Goal: Check status: Check status

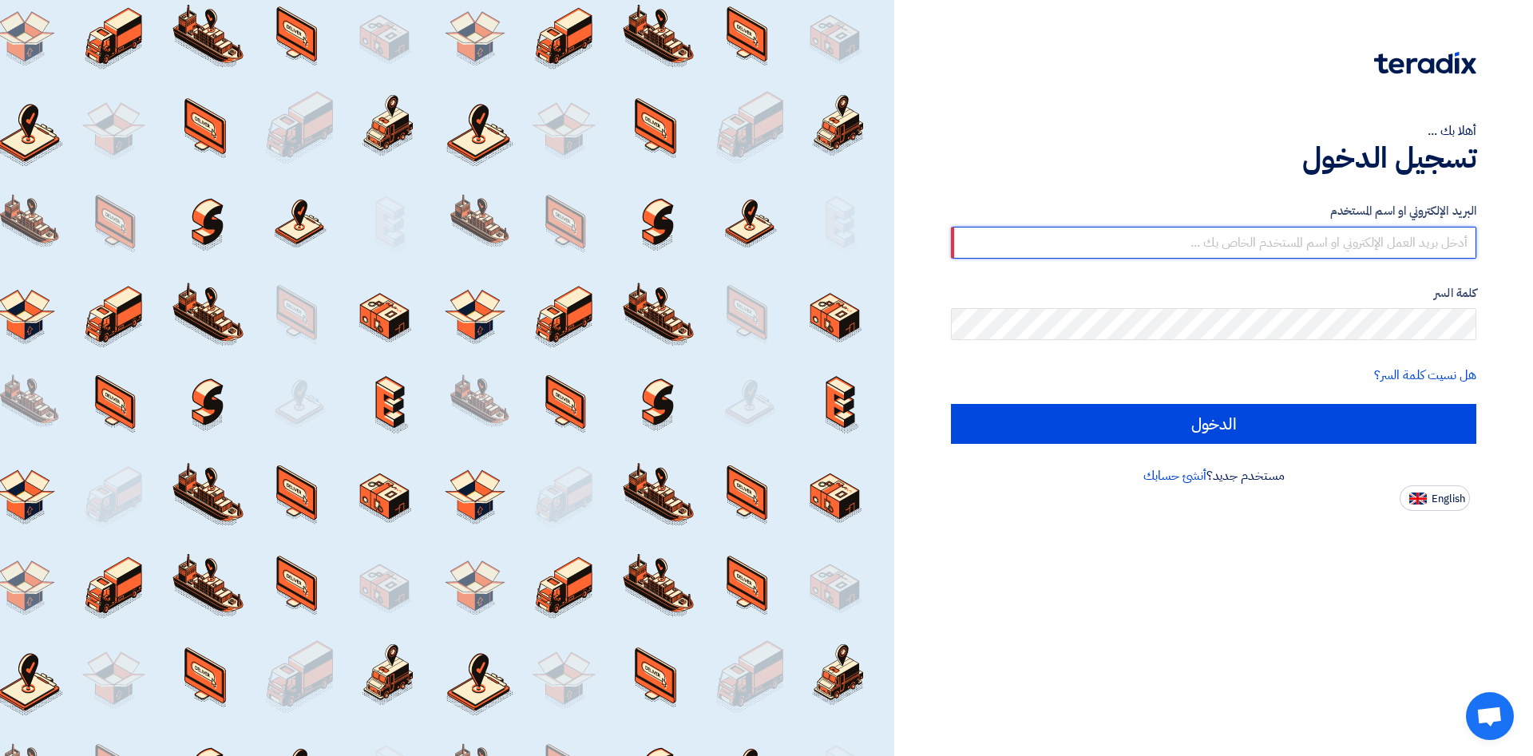
type input "[PERSON_NAME][EMAIL_ADDRESS][DOMAIN_NAME]"
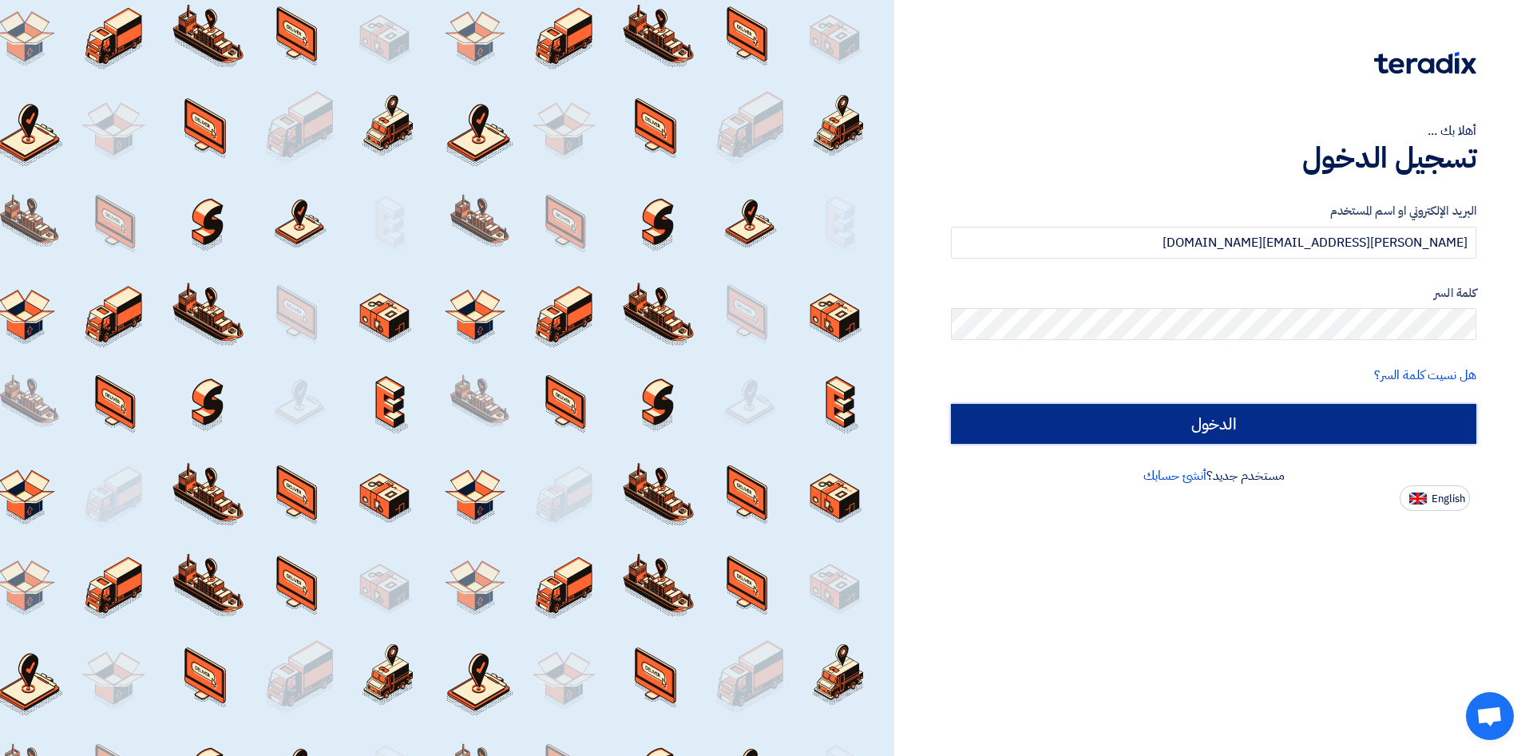
click at [1106, 437] on input "الدخول" at bounding box center [1213, 424] width 525 height 40
type input "Sign in"
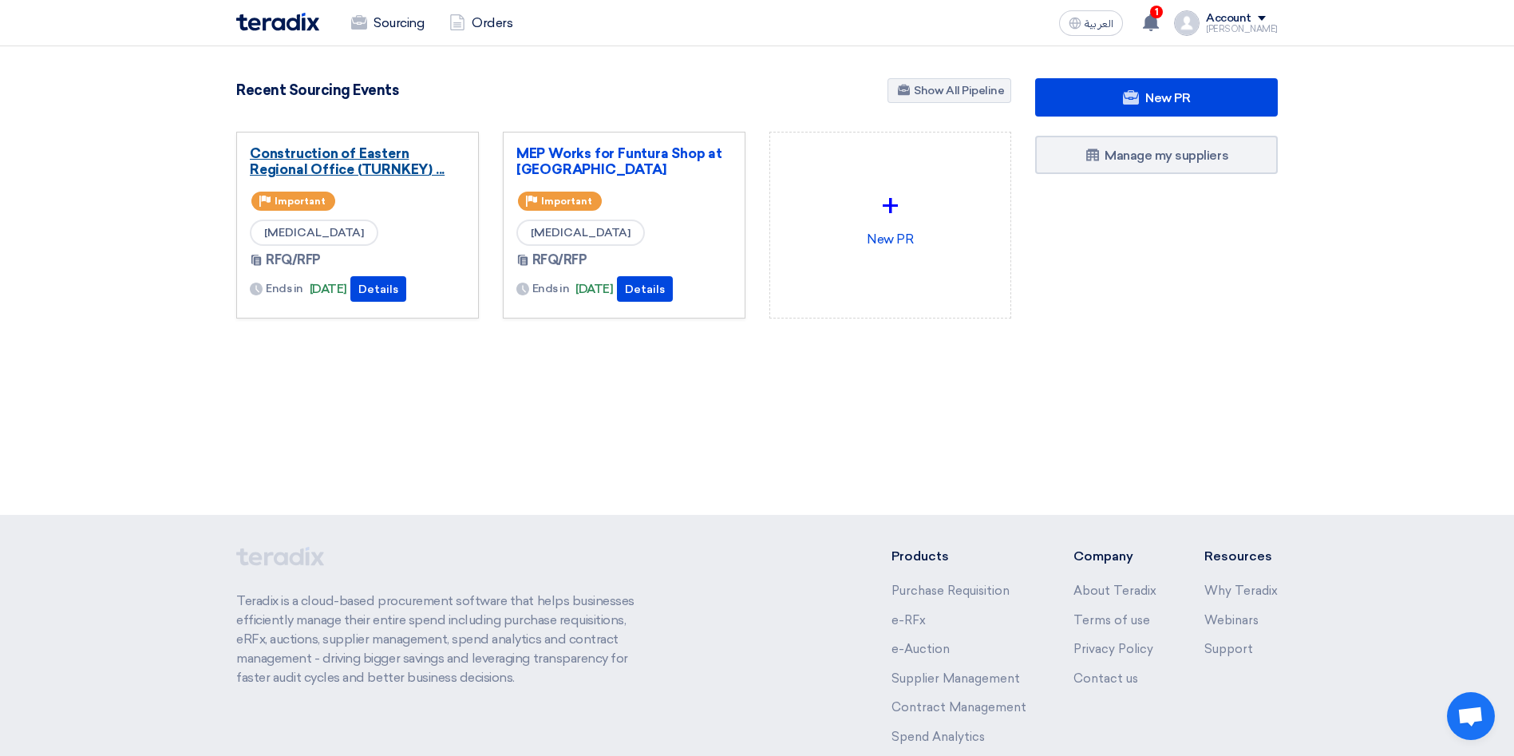
click at [379, 159] on link "Construction of Eastern Regional Office (TURNKEY) ..." at bounding box center [358, 161] width 216 height 32
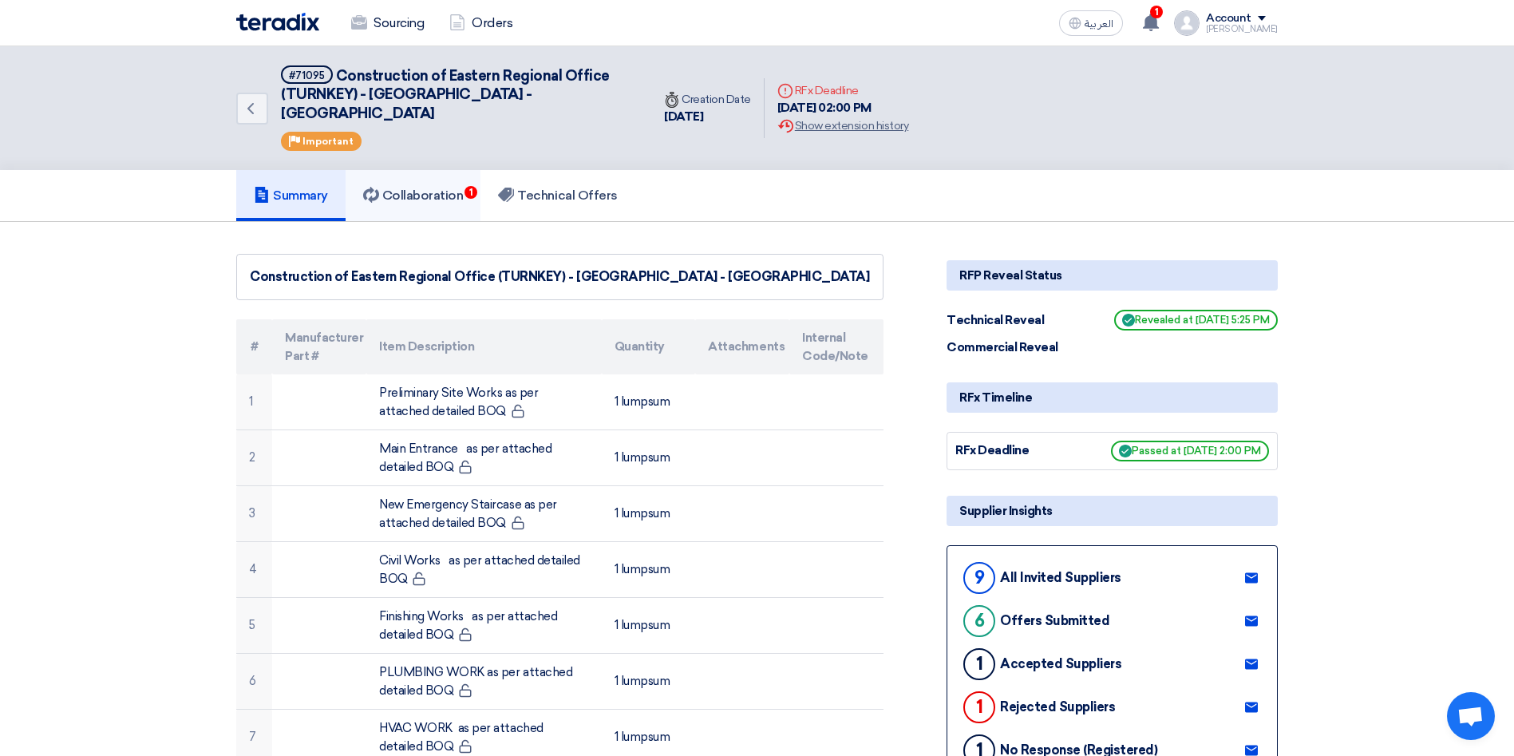
click at [451, 192] on link "Collaboration 1" at bounding box center [414, 195] width 136 height 51
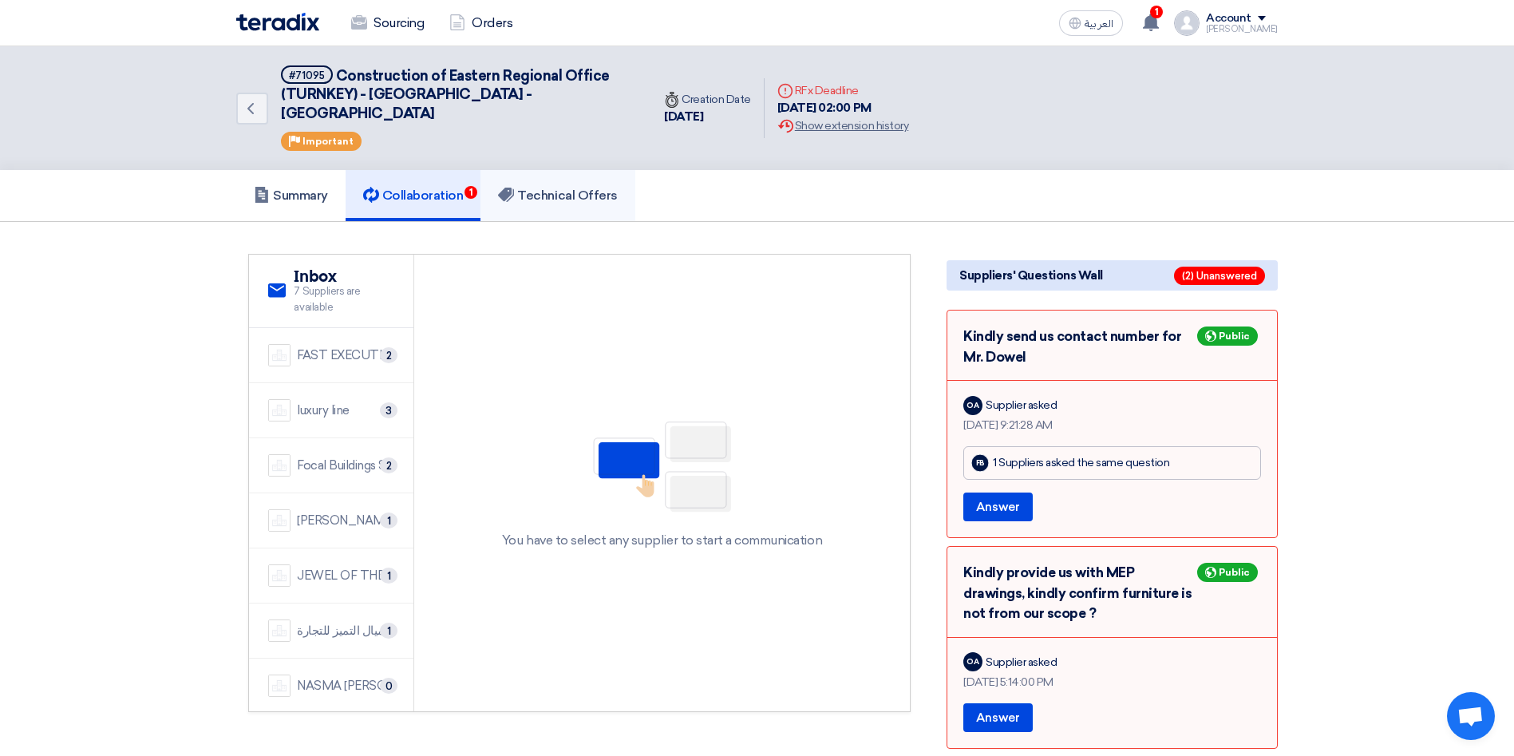
click at [571, 190] on link "Technical Offers" at bounding box center [558, 195] width 154 height 51
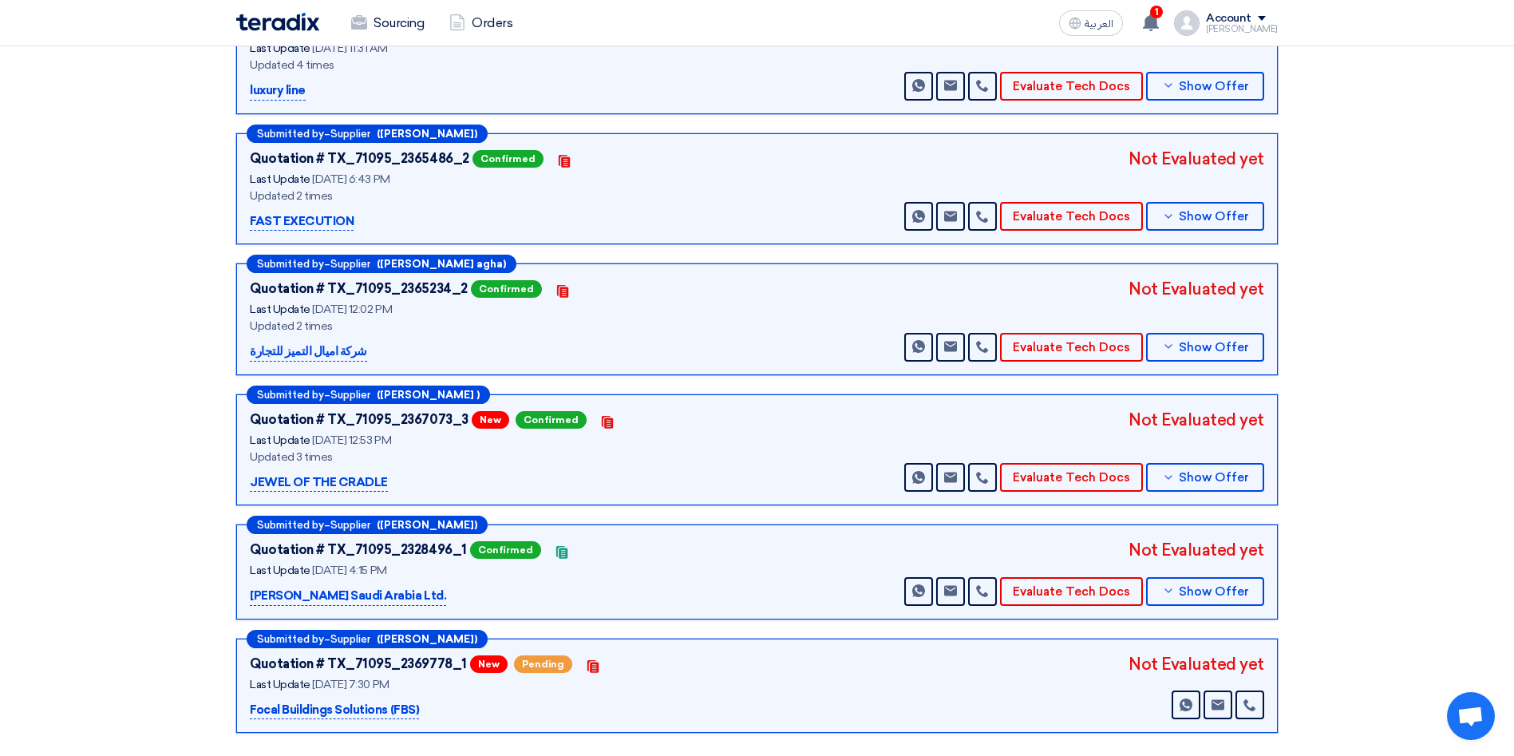
scroll to position [359, 0]
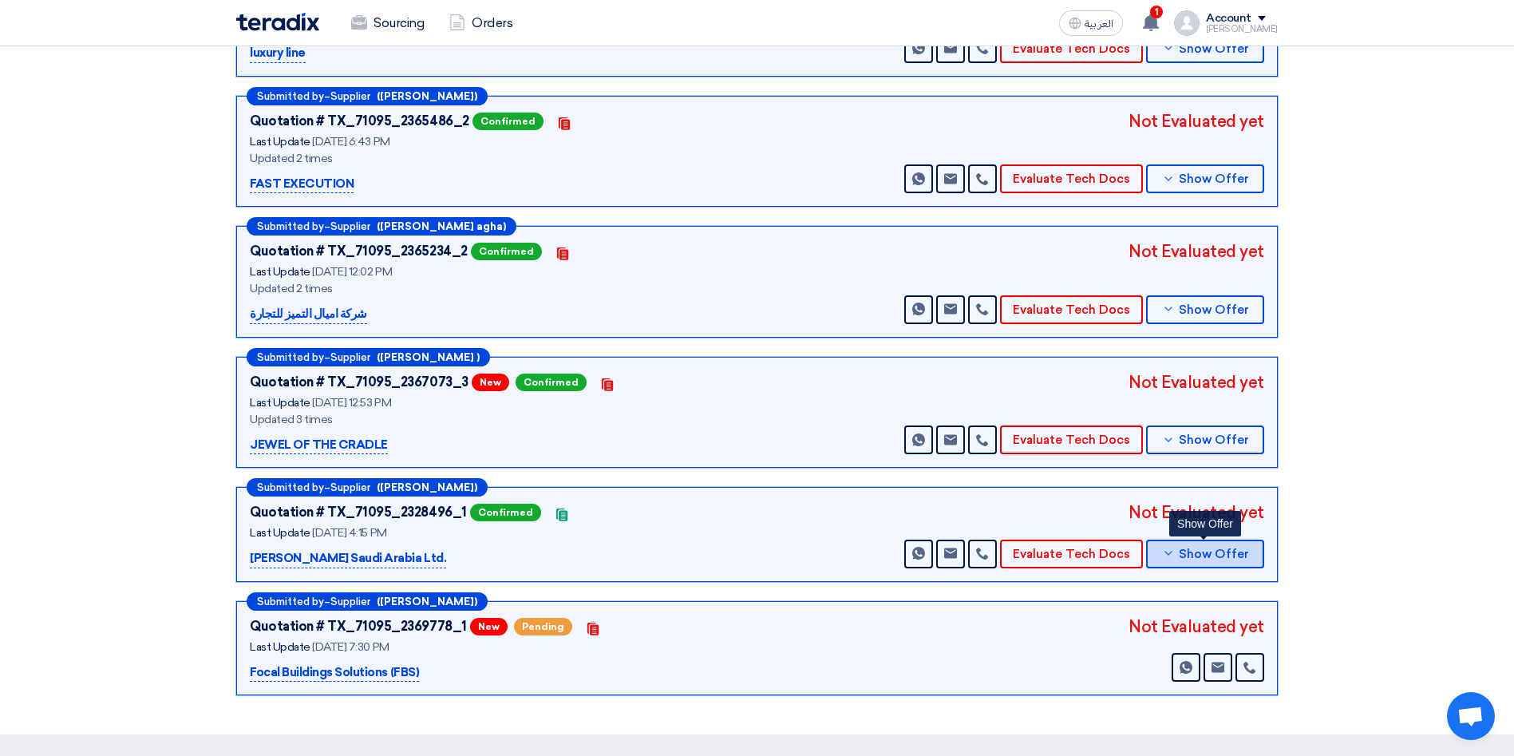
click at [1221, 548] on span "Show Offer" at bounding box center [1214, 554] width 70 height 12
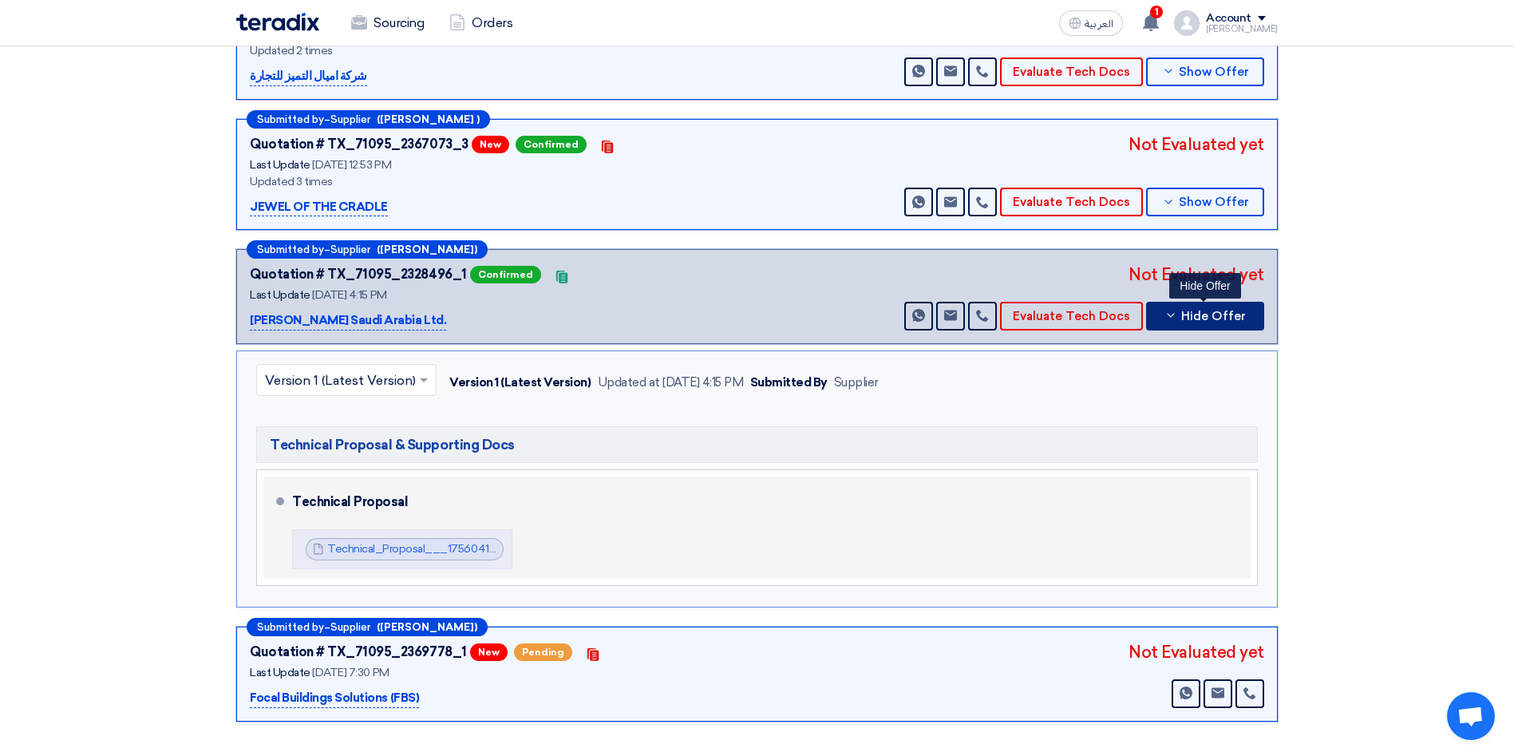
scroll to position [599, 0]
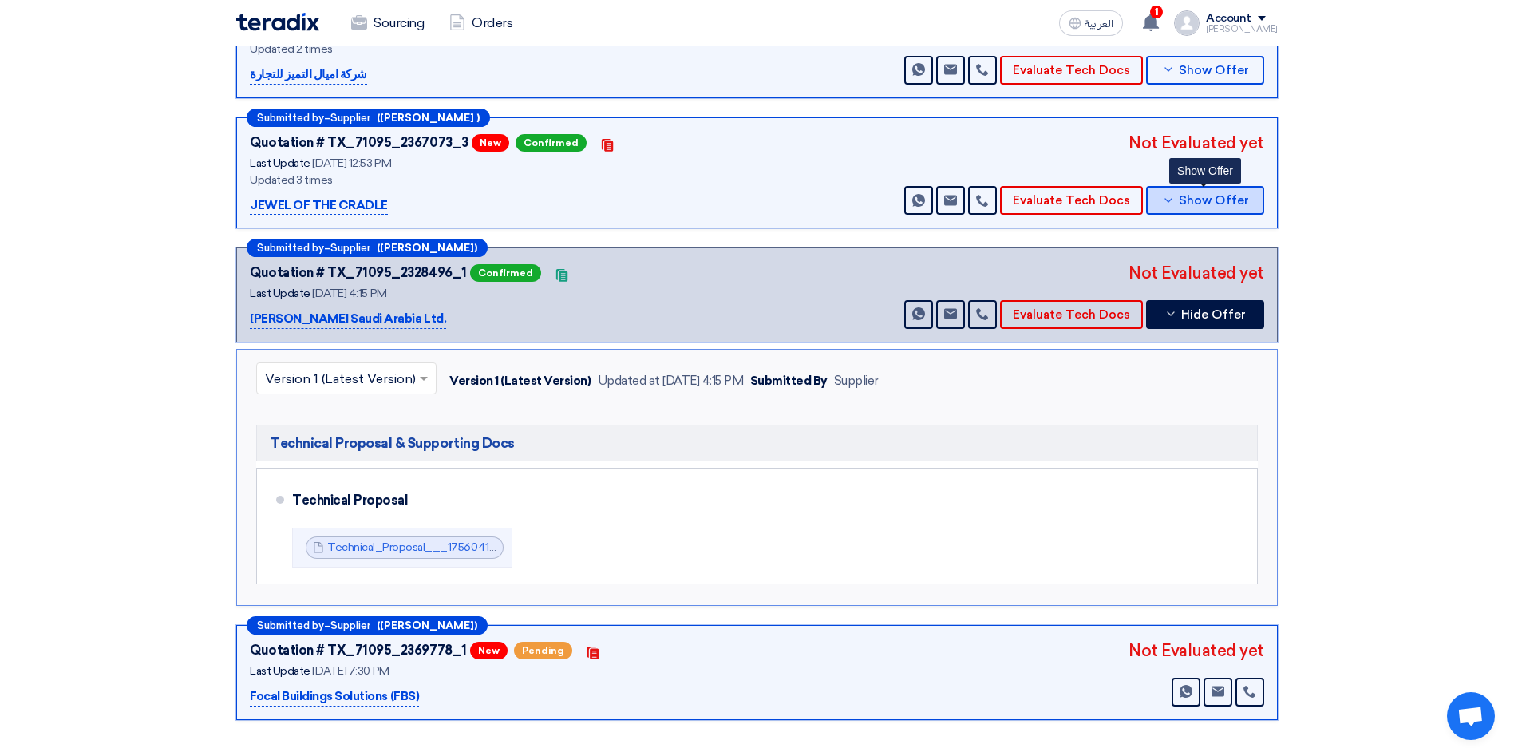
click at [1236, 190] on button "Show Offer" at bounding box center [1205, 200] width 118 height 29
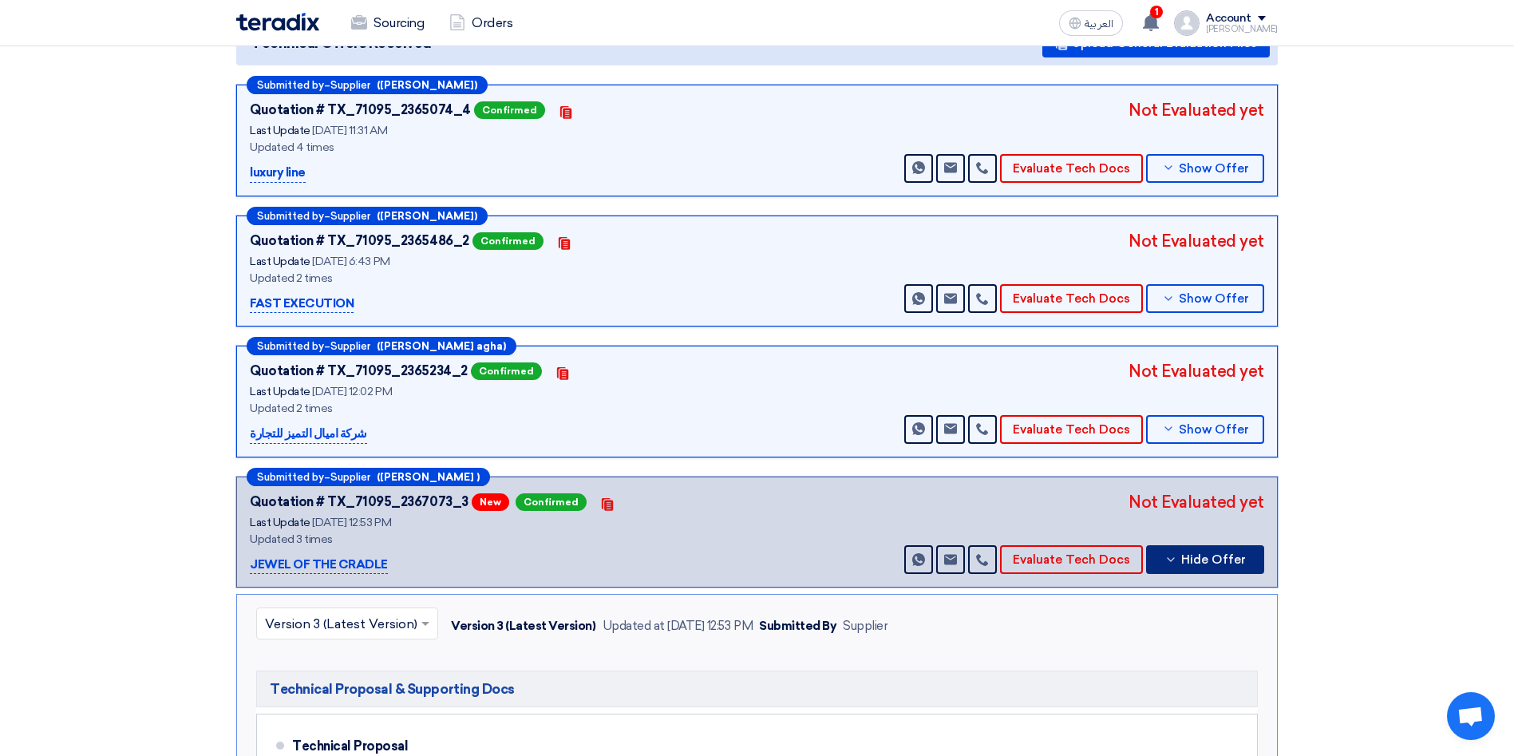
scroll to position [120, 0]
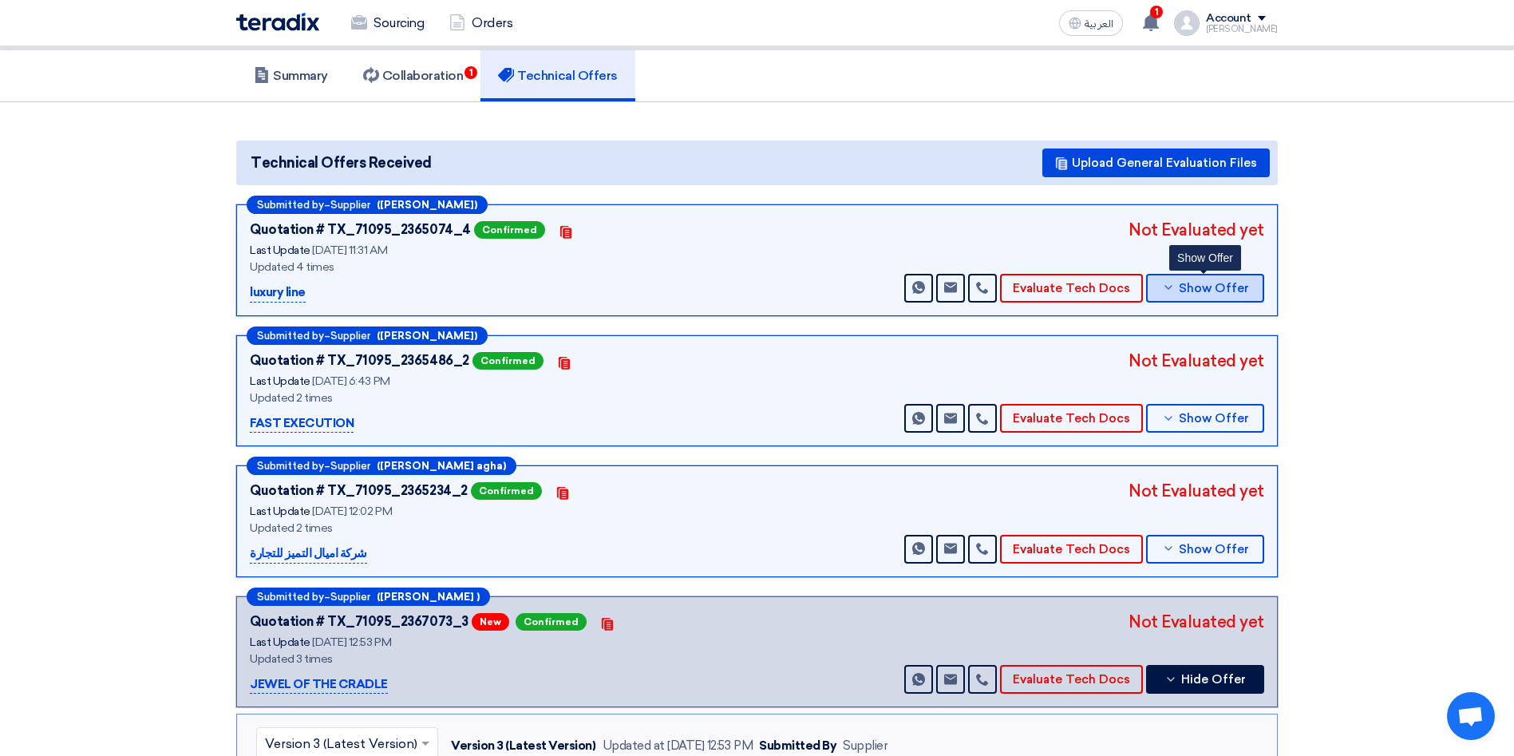
click at [1222, 283] on span "Show Offer" at bounding box center [1214, 289] width 70 height 12
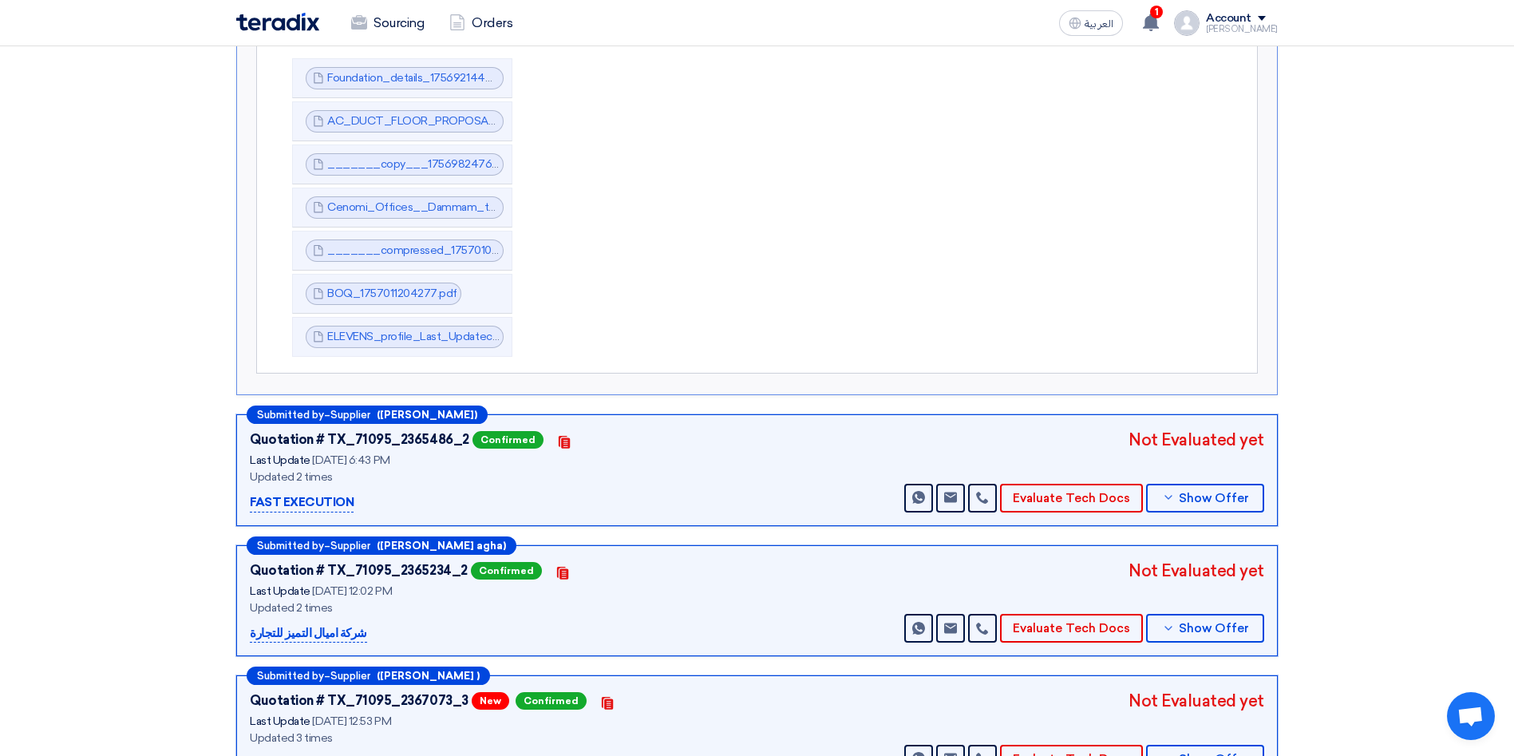
scroll to position [599, 0]
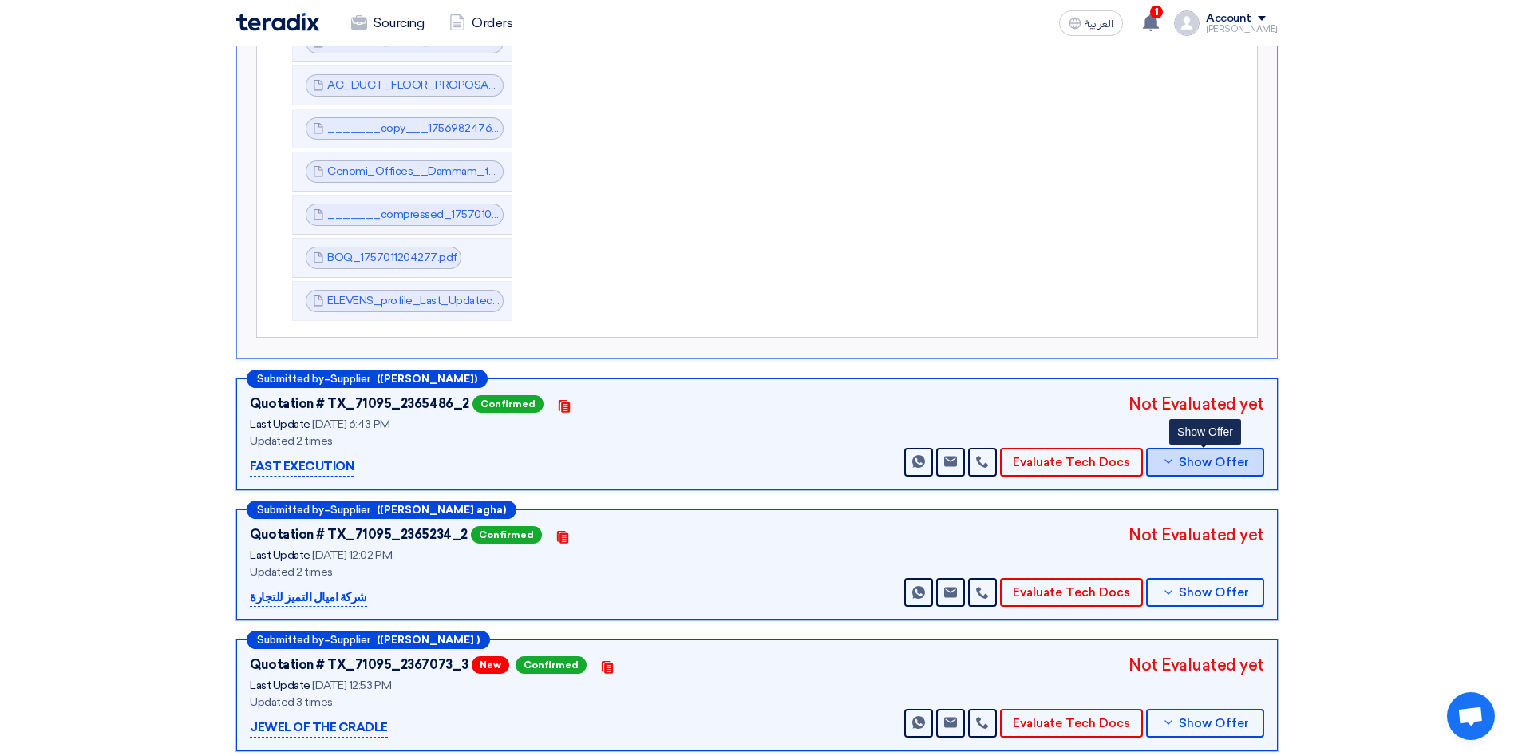
click at [1213, 457] on span "Show Offer" at bounding box center [1214, 463] width 70 height 12
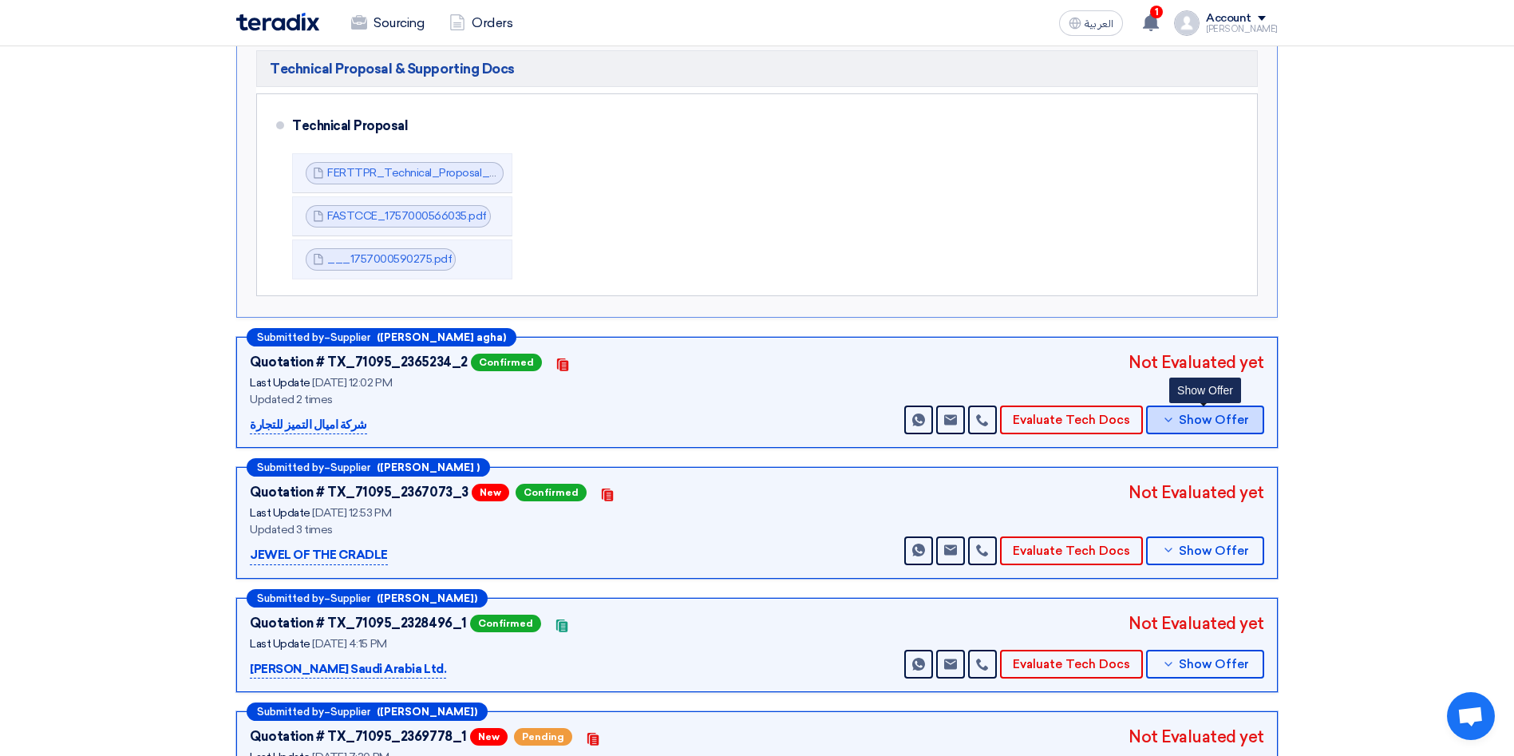
click at [1200, 414] on span "Show Offer" at bounding box center [1214, 420] width 70 height 12
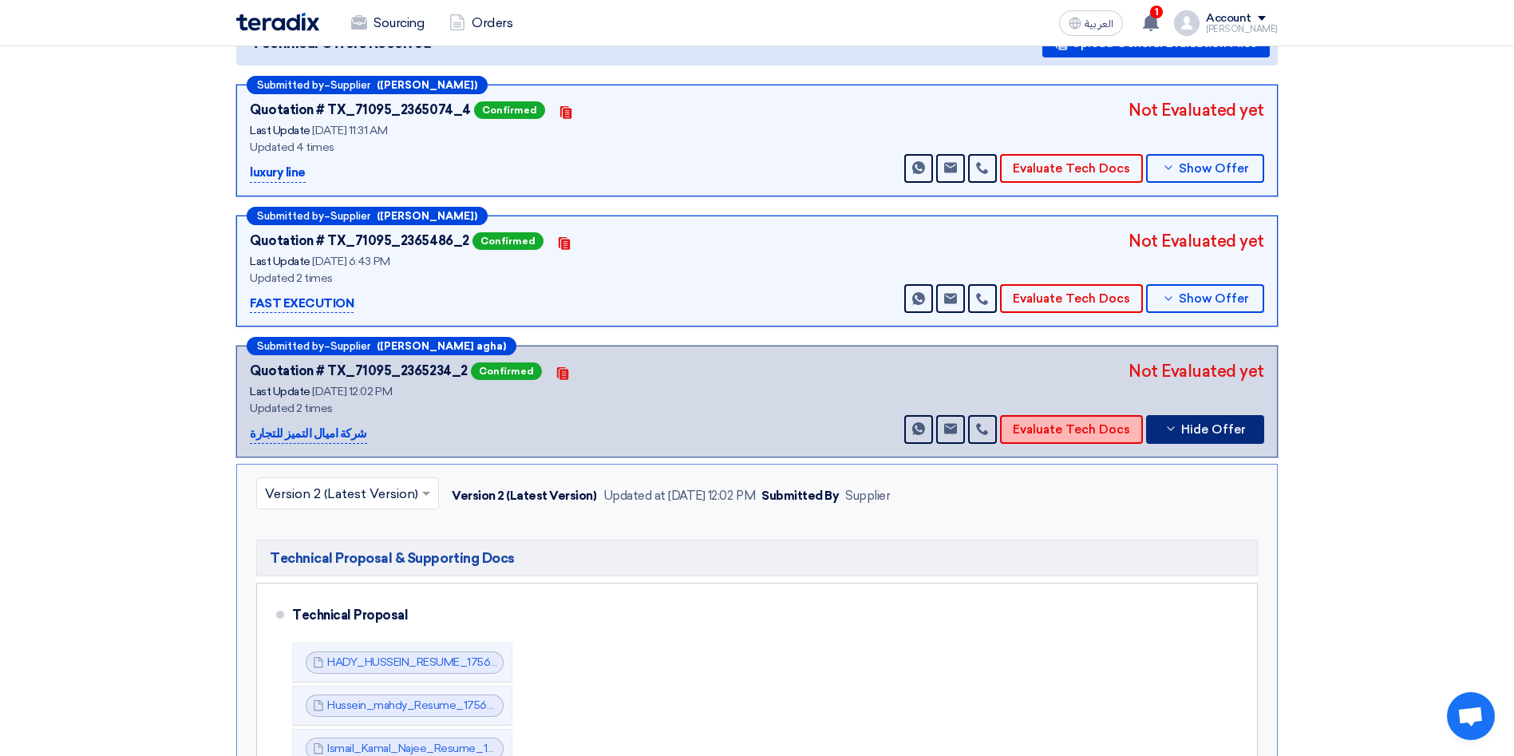
scroll to position [0, 0]
